Goal: Information Seeking & Learning: Learn about a topic

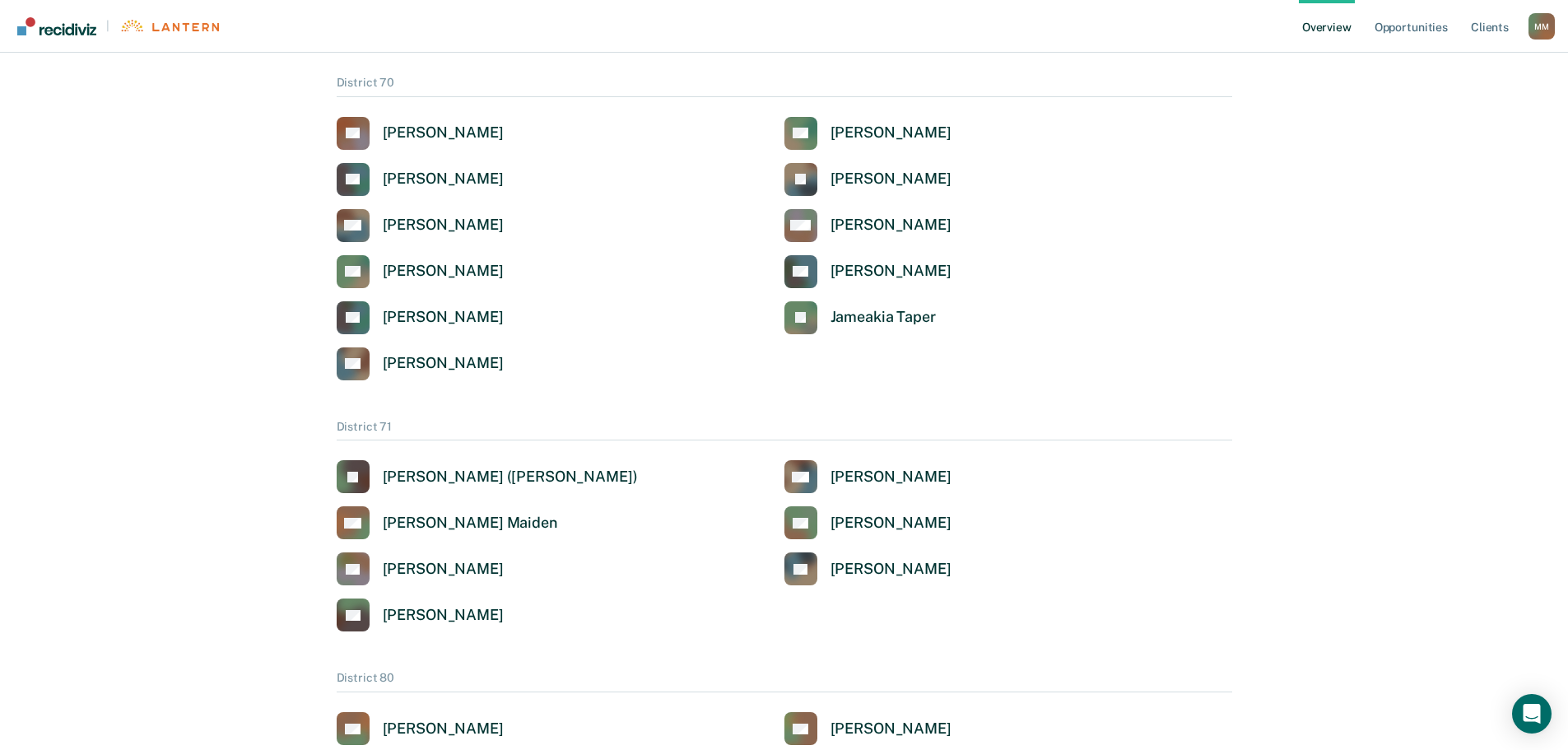
scroll to position [3153, 0]
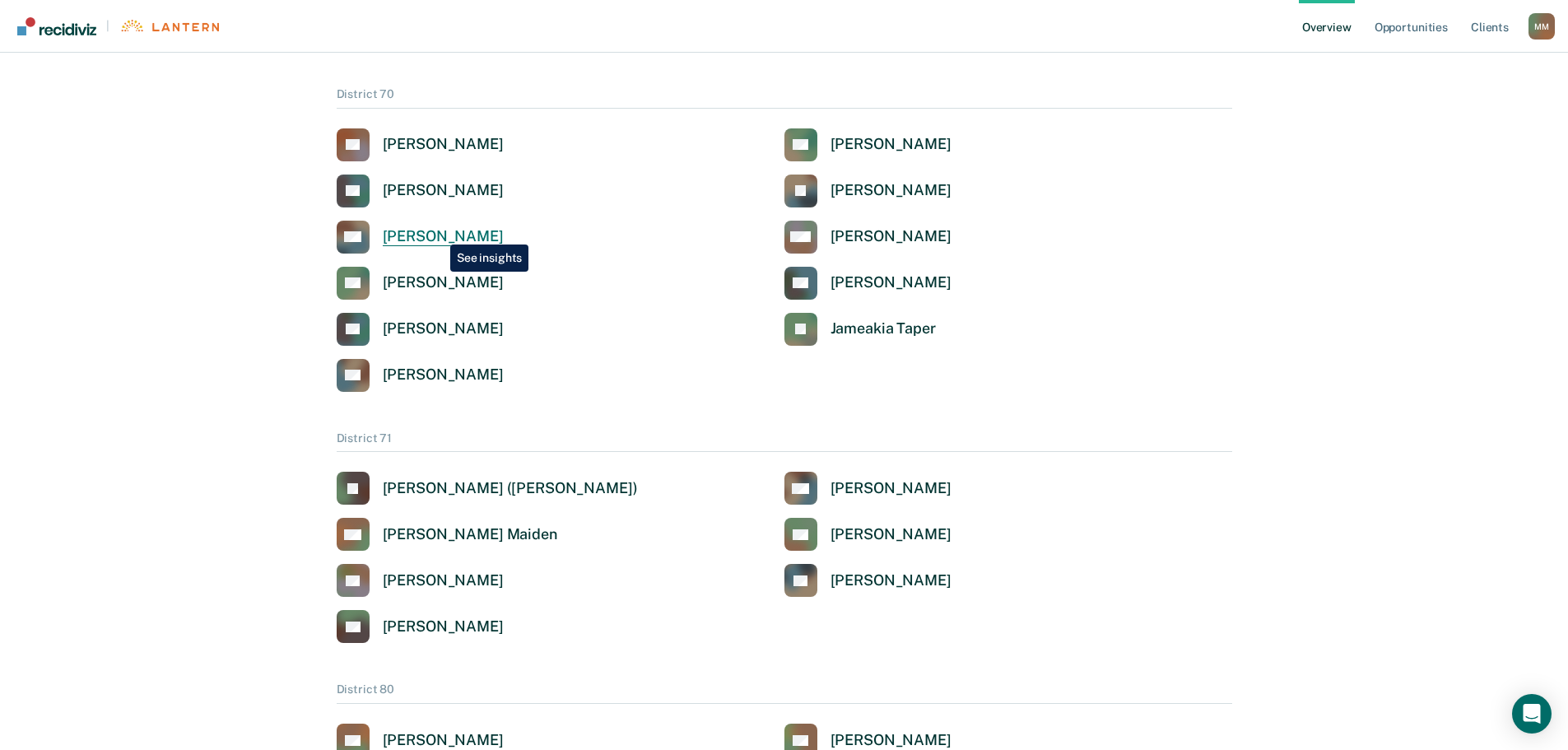
click at [440, 233] on div "[PERSON_NAME]" at bounding box center [443, 237] width 121 height 19
